Goal: Task Accomplishment & Management: Manage account settings

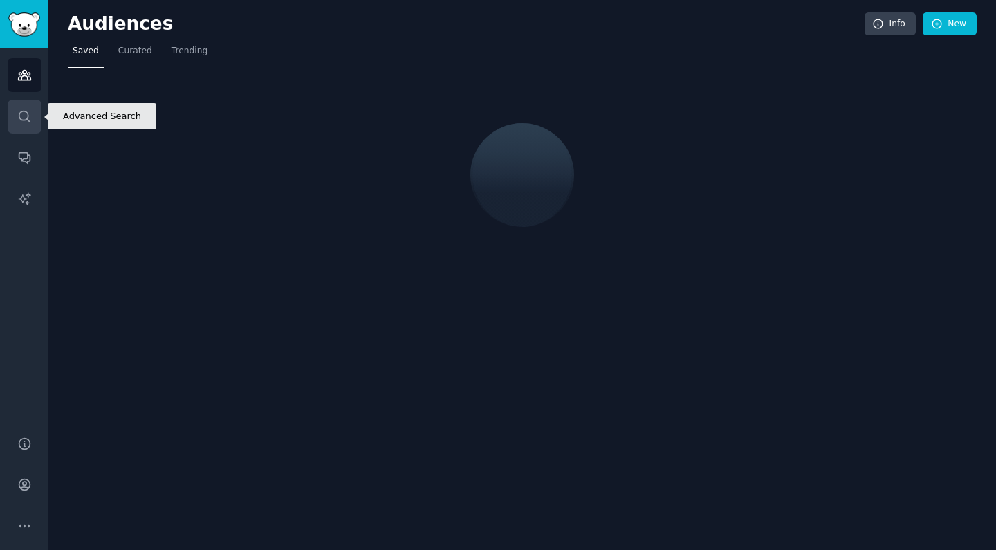
click at [22, 123] on icon "Sidebar" at bounding box center [24, 116] width 15 height 15
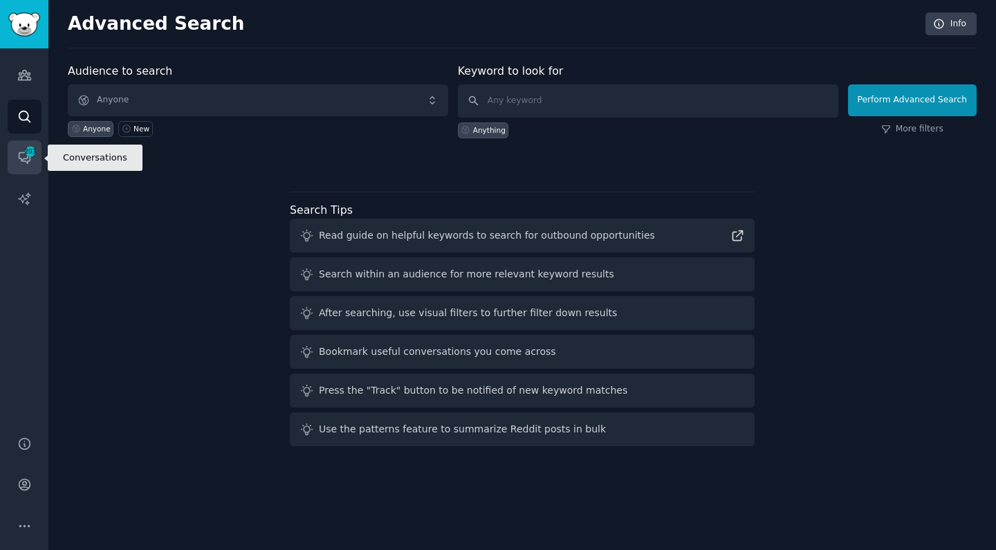
click at [26, 160] on icon "Sidebar" at bounding box center [24, 157] width 15 height 15
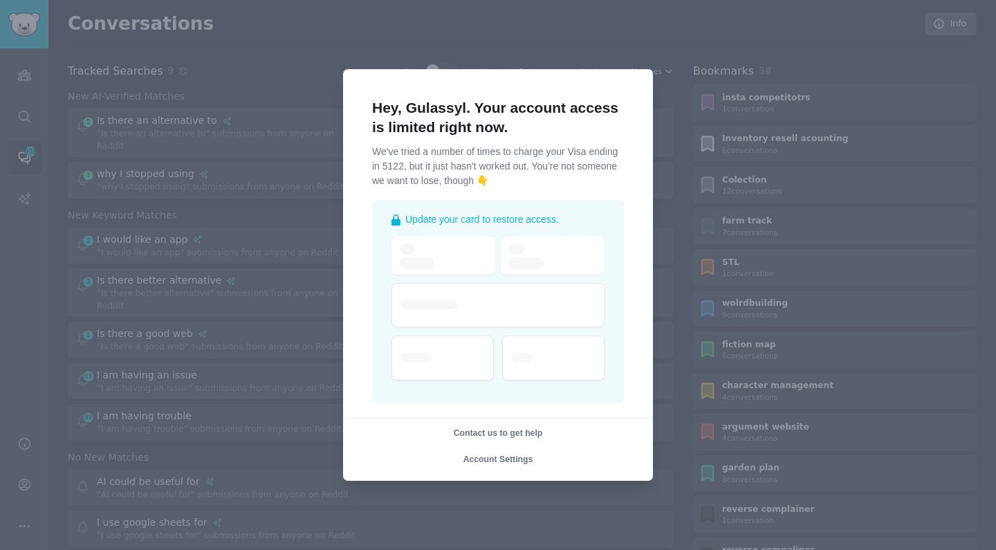
click at [374, 440] on div "Contact us to get help" at bounding box center [497, 434] width 329 height 12
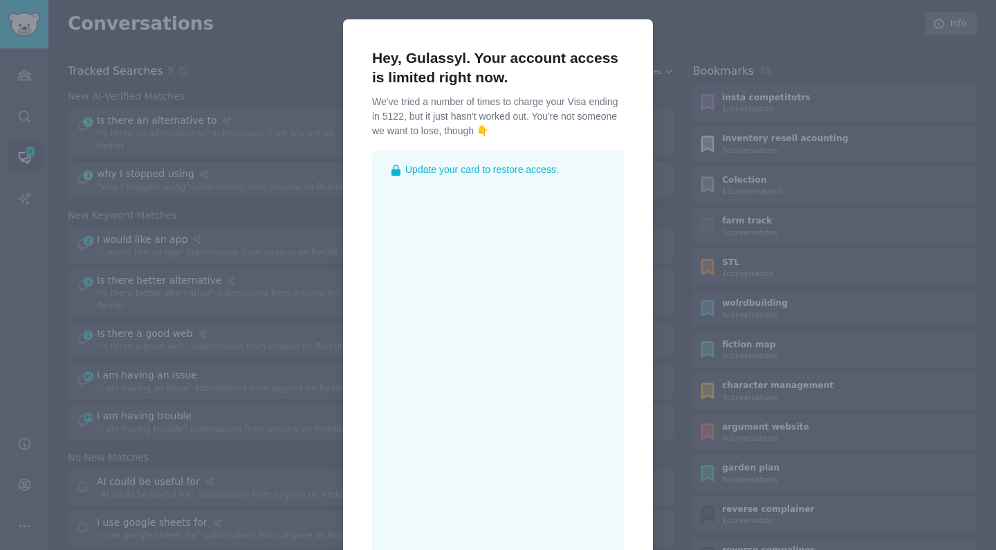
click at [256, 371] on div at bounding box center [498, 275] width 996 height 550
click at [226, 364] on div at bounding box center [498, 275] width 996 height 550
click at [18, 173] on div at bounding box center [498, 275] width 996 height 550
click at [19, 179] on div at bounding box center [498, 275] width 996 height 550
click at [15, 208] on div at bounding box center [498, 275] width 996 height 550
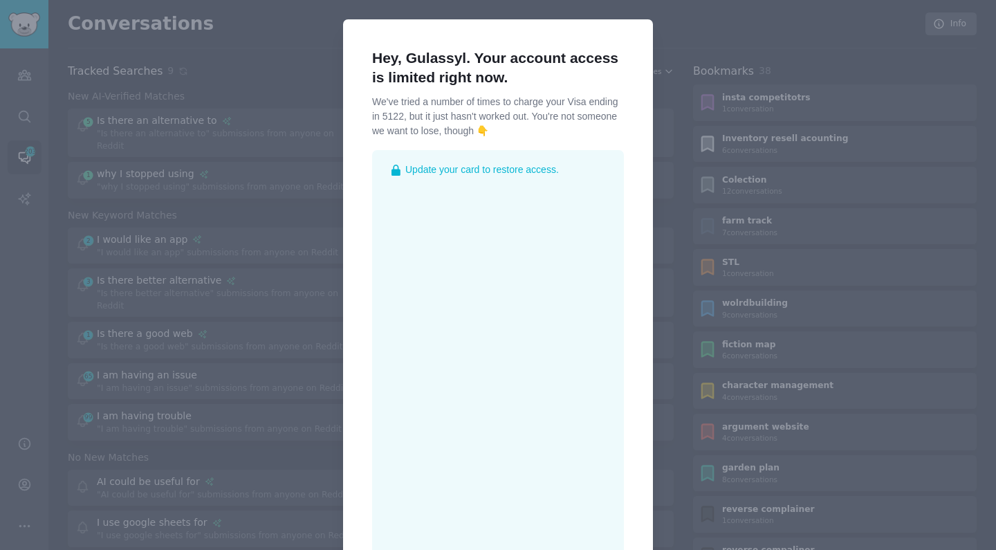
click at [681, 0] on div at bounding box center [498, 275] width 996 height 550
